Goal: Navigation & Orientation: Find specific page/section

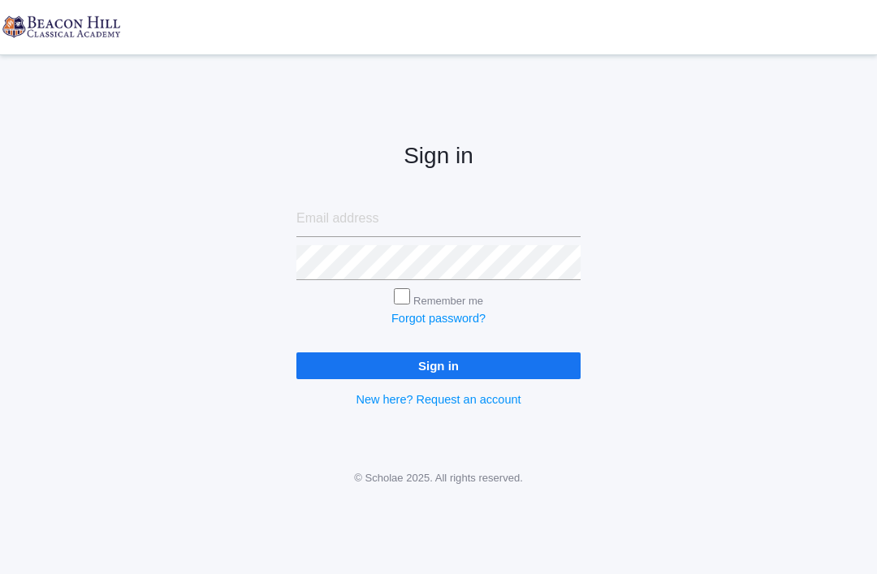
click at [381, 227] on input "email" at bounding box center [439, 219] width 284 height 36
type input "[EMAIL_ADDRESS][DOMAIN_NAME]"
click at [439, 361] on input "Sign in" at bounding box center [439, 366] width 284 height 27
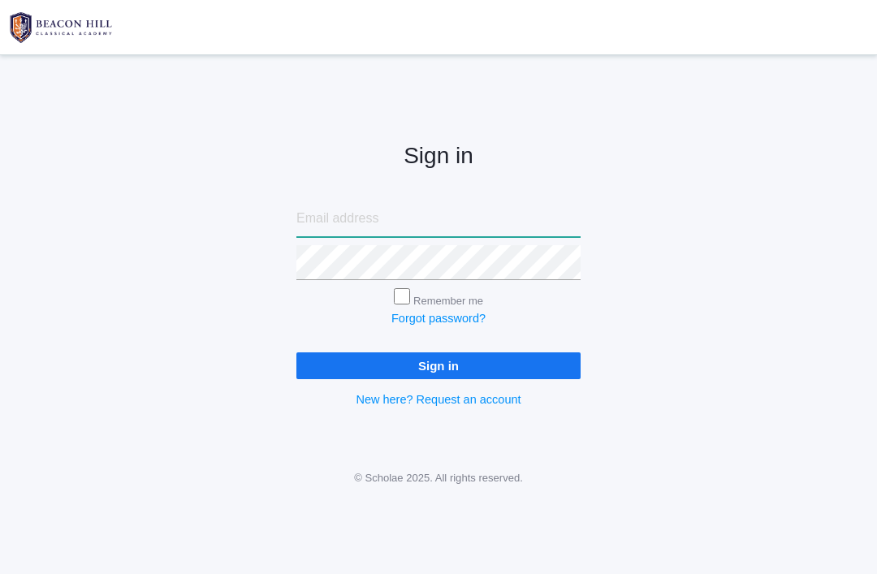
type input "[EMAIL_ADDRESS][DOMAIN_NAME]"
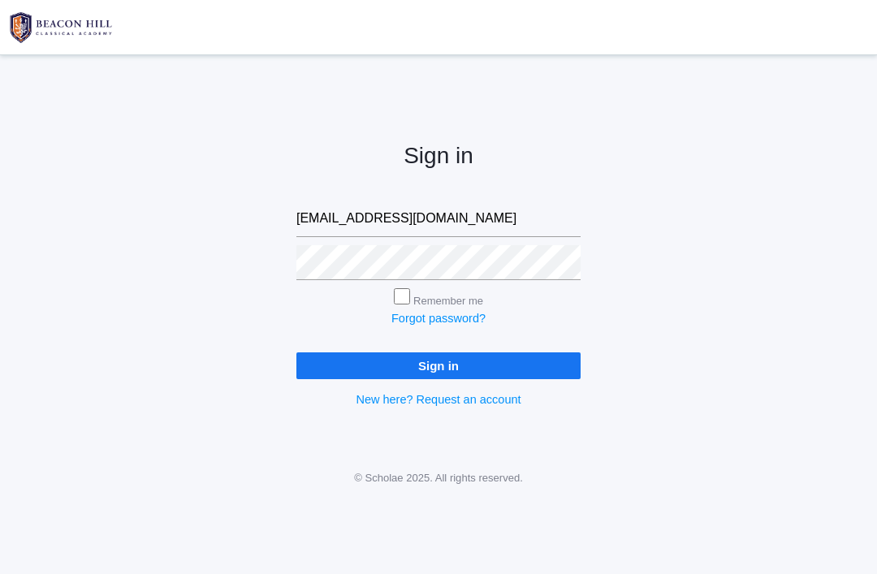
click at [502, 361] on input "Sign in" at bounding box center [439, 366] width 284 height 27
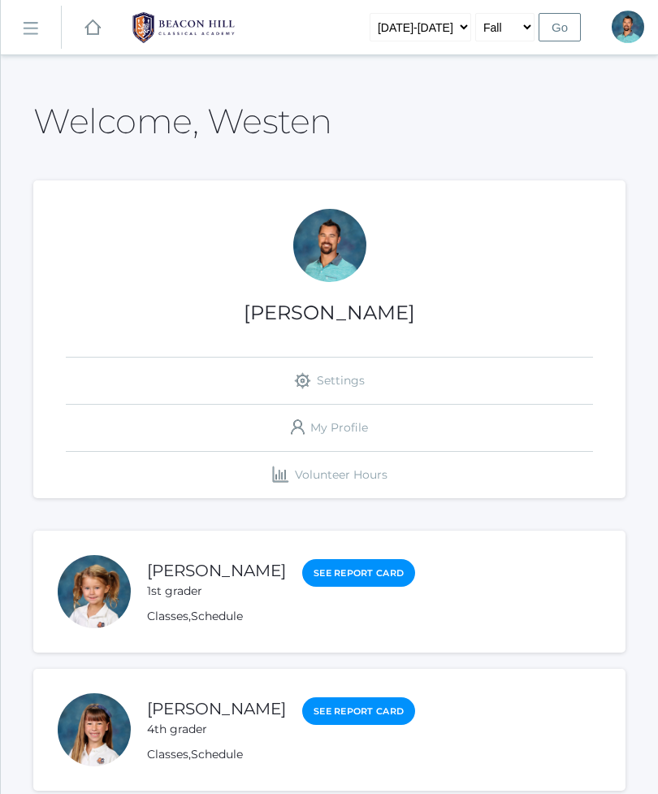
click at [0, 0] on link "Sign Out" at bounding box center [0, 0] width 0 height 0
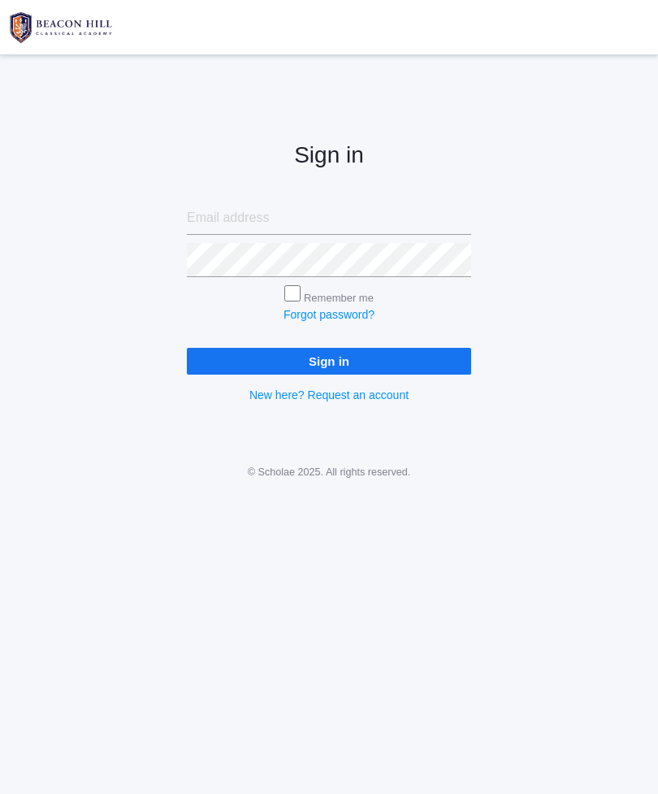
click at [210, 214] on input "email" at bounding box center [329, 218] width 284 height 34
type input "[EMAIL_ADDRESS][DOMAIN_NAME]"
click at [417, 348] on input "Sign in" at bounding box center [329, 361] width 284 height 27
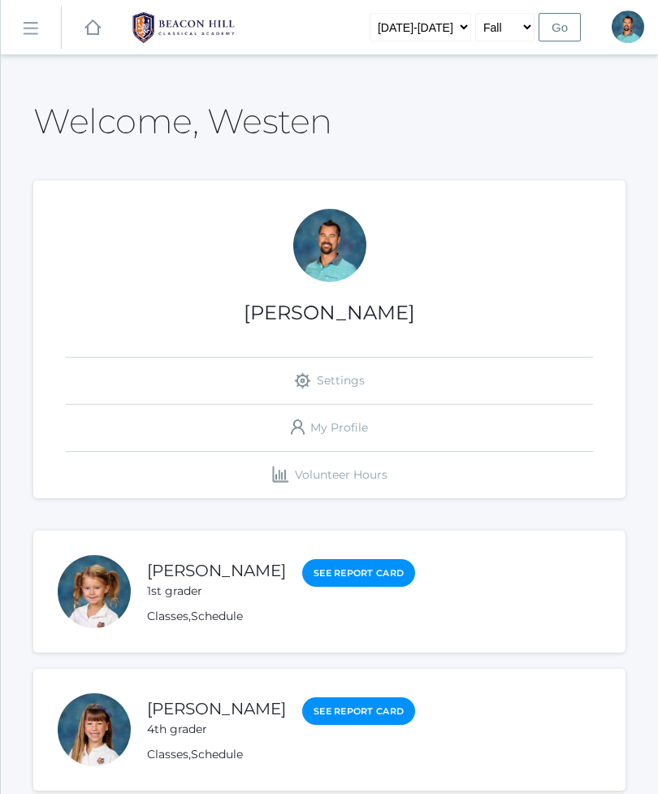
click at [181, 619] on link "Classes" at bounding box center [167, 616] width 41 height 15
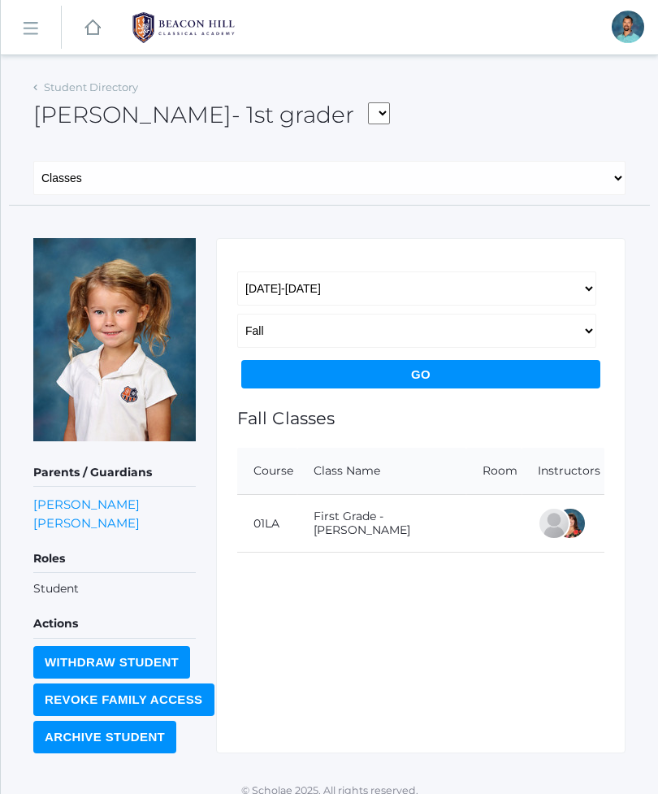
click at [40, 34] on link "icons/ui/navigation/hamburger Created with Sketch." at bounding box center [31, 28] width 60 height 44
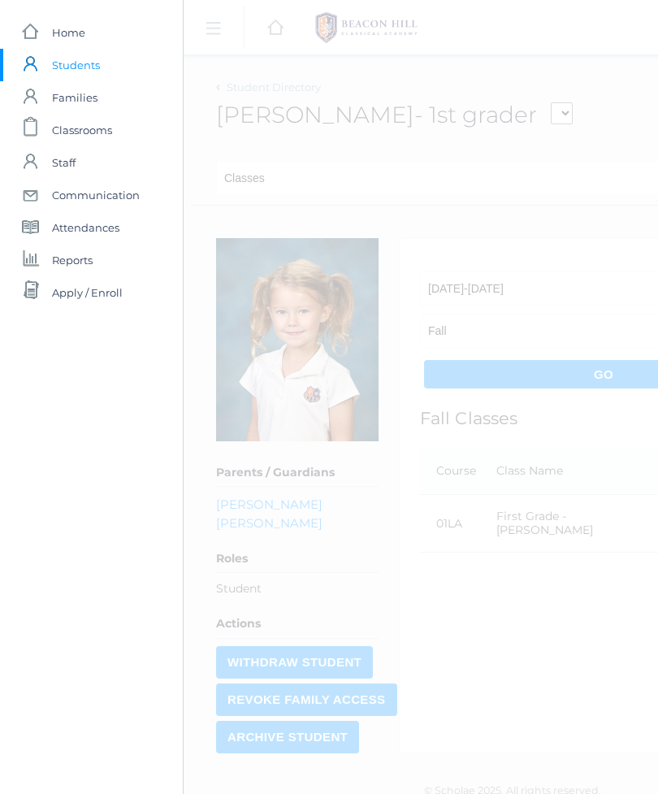
click at [87, 102] on span "Families" at bounding box center [74, 97] width 45 height 32
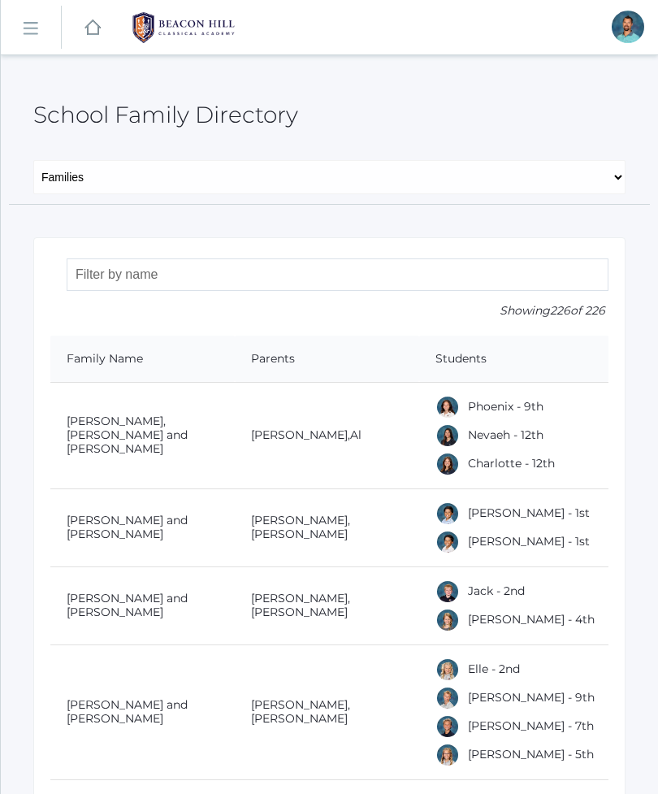
click at [77, 24] on div "icons/ui/navigation/home Created with Sketch." at bounding box center [92, 27] width 61 height 54
click at [99, 22] on rect at bounding box center [92, 27] width 19 height 19
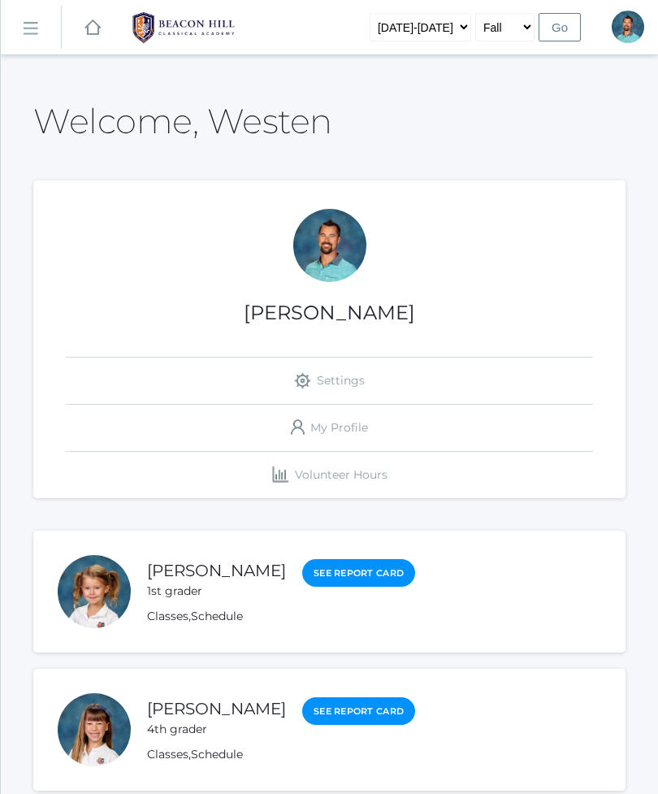
click at [38, 32] on rect at bounding box center [30, 29] width 26 height 26
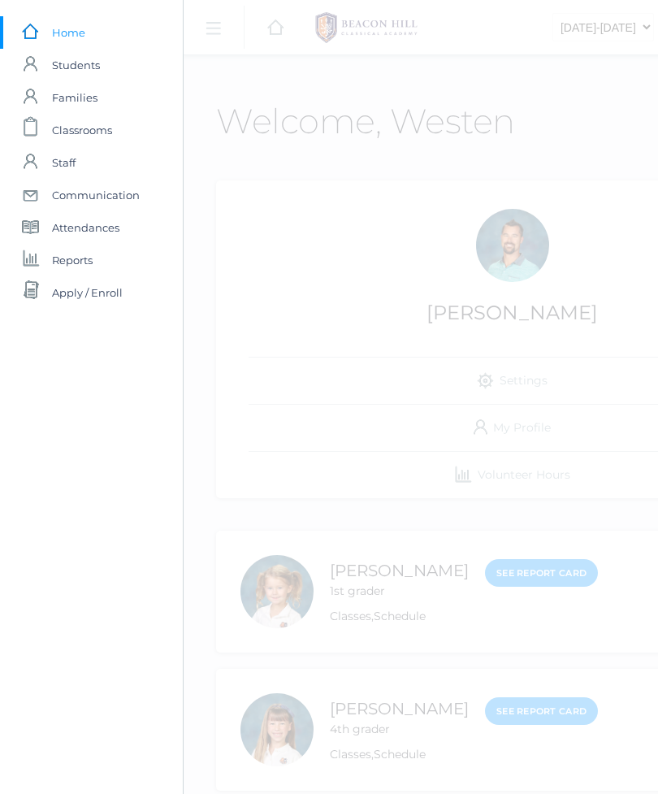
click at [97, 137] on span "Classrooms" at bounding box center [82, 130] width 60 height 32
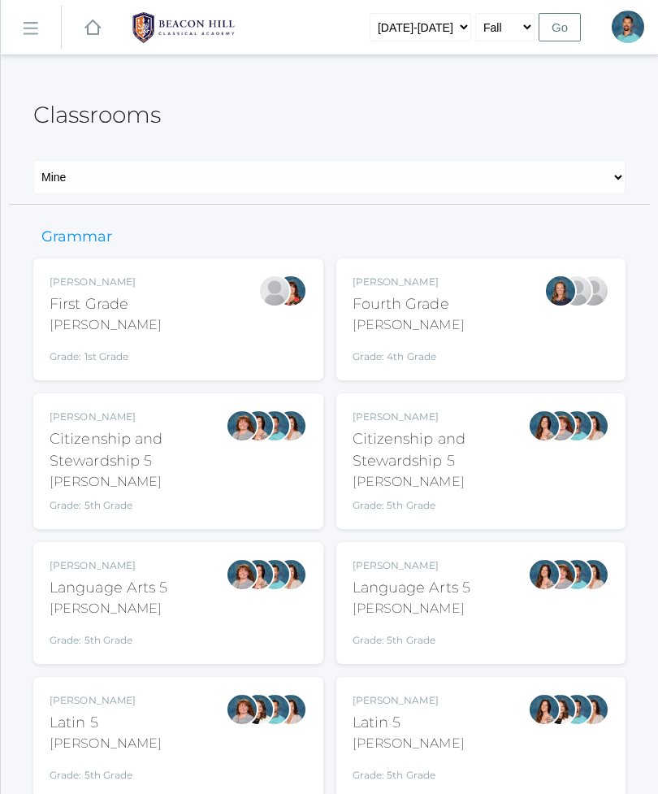
click at [201, 334] on div "Jaimie Watson First Grade Watson Grade: 1st Grade 01LA" at bounding box center [179, 319] width 258 height 89
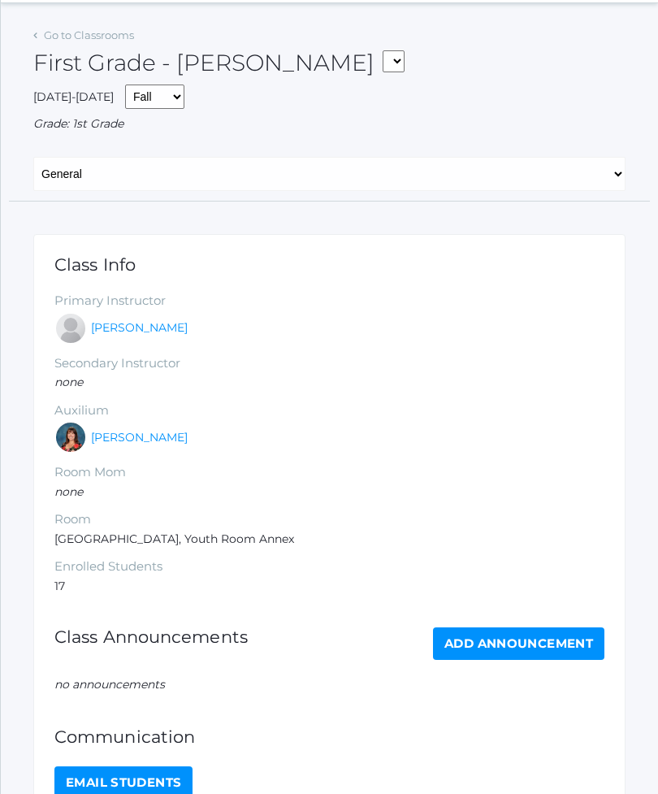
scroll to position [93, 0]
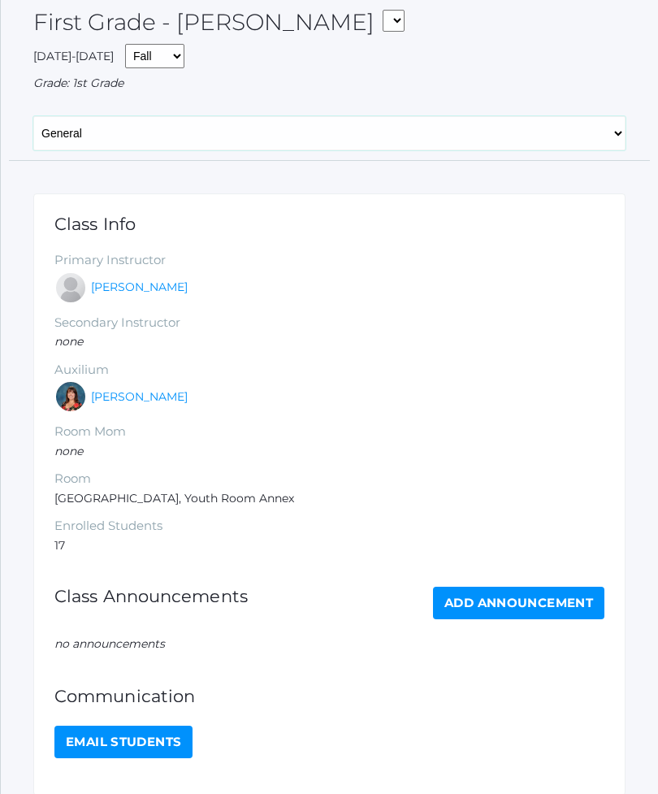
click at [119, 135] on select "General Attendance Attd Summary Gradebook Lesson Plans Students Contacts Schedu…" at bounding box center [329, 133] width 592 height 34
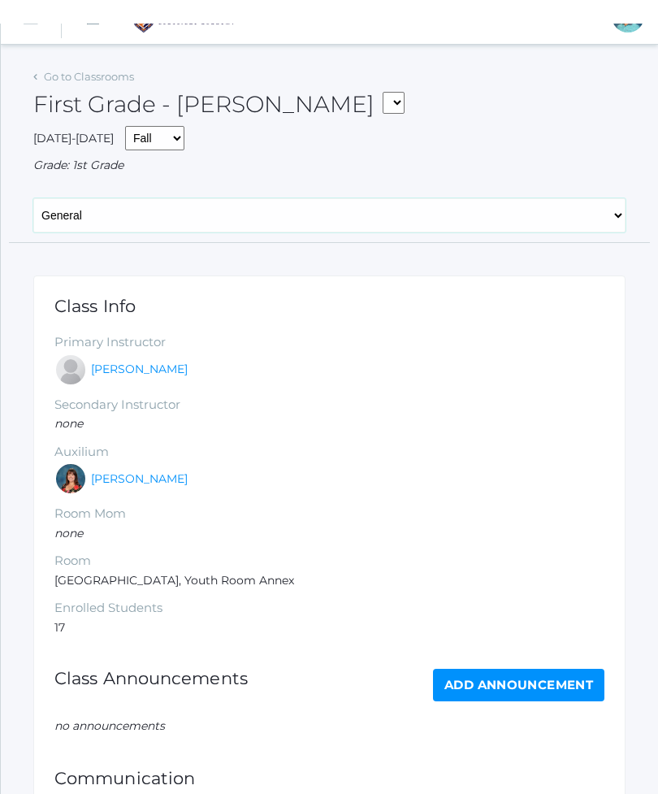
scroll to position [0, 0]
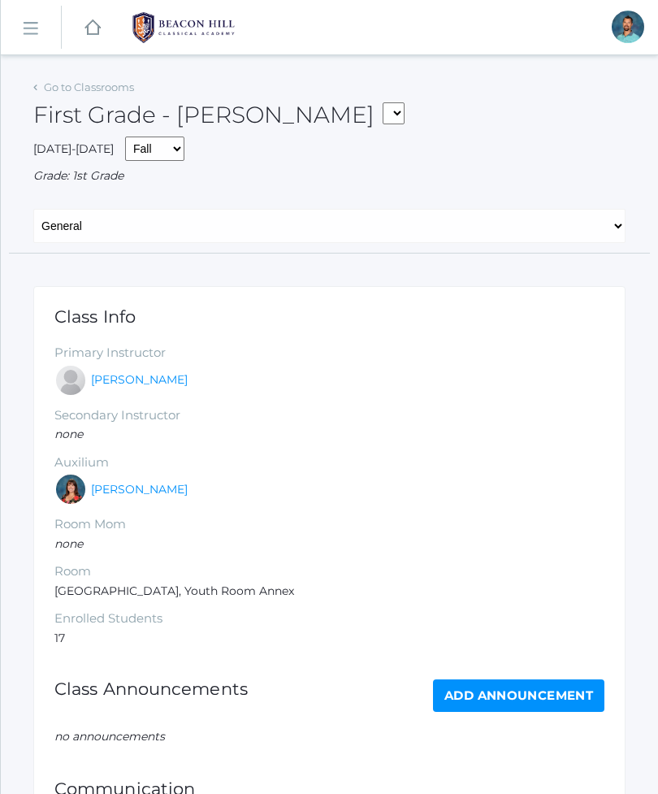
click at [0, 0] on link "Sign Out" at bounding box center [0, 0] width 0 height 0
